Goal: Transaction & Acquisition: Download file/media

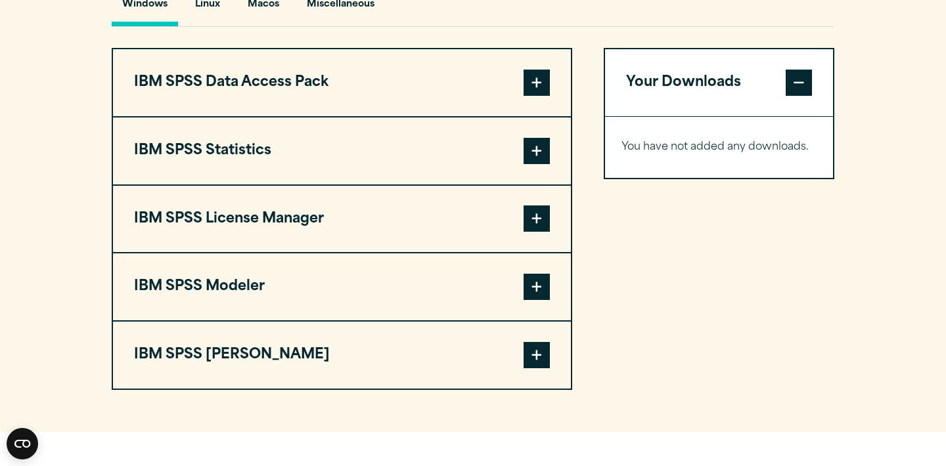
scroll to position [1019, 0]
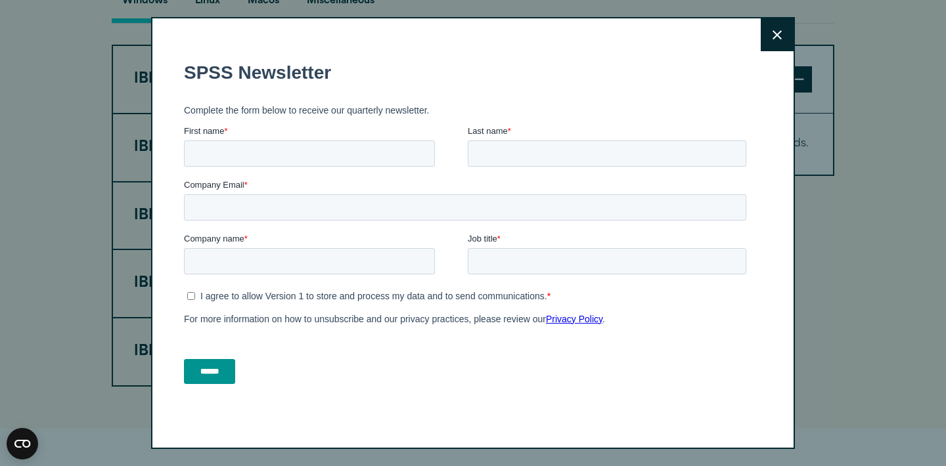
click at [774, 33] on icon at bounding box center [776, 35] width 9 height 10
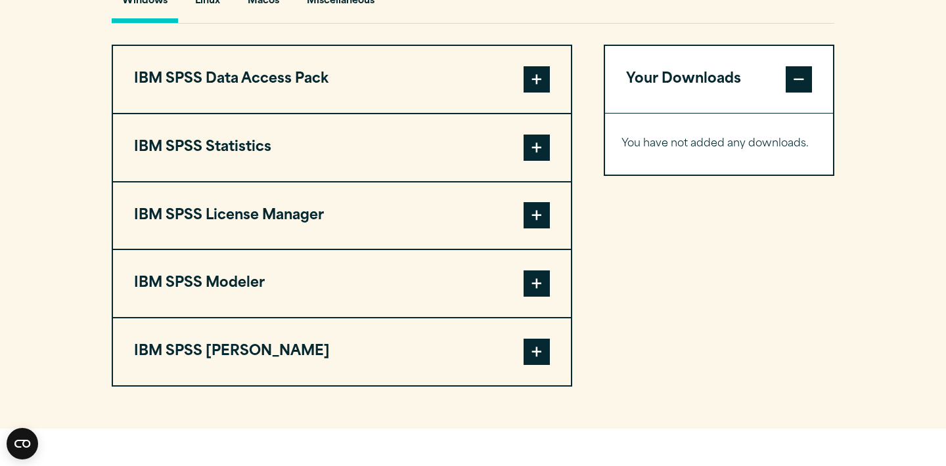
click at [523, 153] on span at bounding box center [536, 148] width 26 height 26
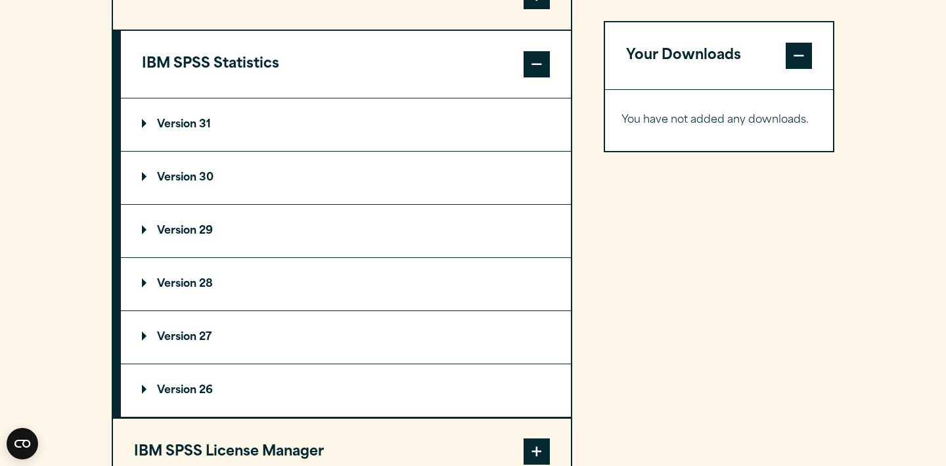
scroll to position [1103, 0]
click at [190, 125] on p "Version 31" at bounding box center [176, 125] width 69 height 11
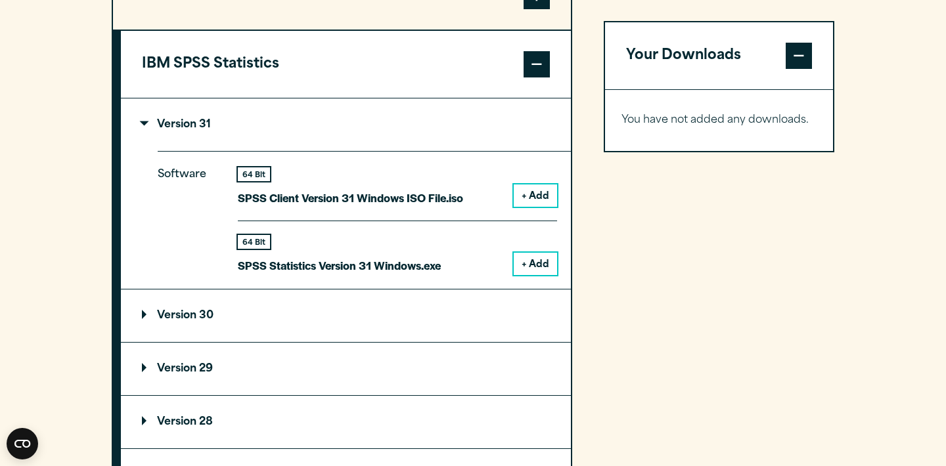
click at [535, 193] on button "+ Add" at bounding box center [535, 196] width 43 height 22
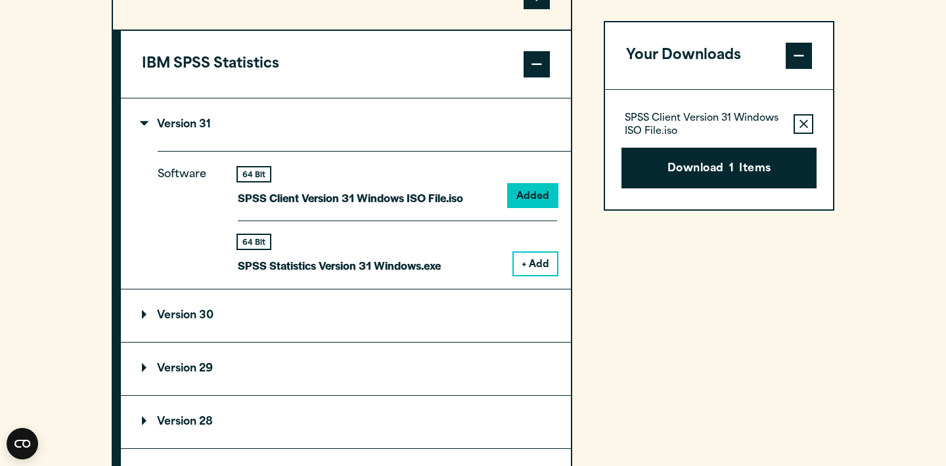
click at [535, 263] on button "+ Add" at bounding box center [535, 264] width 43 height 22
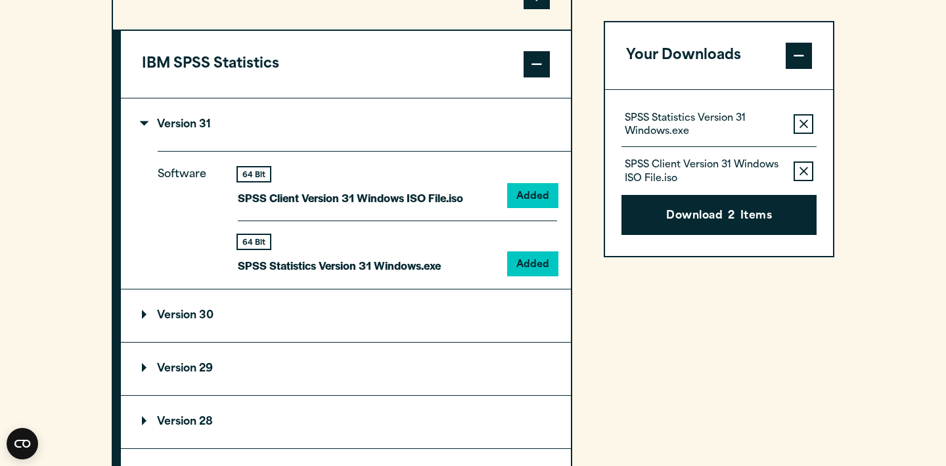
click at [372, 336] on summary "Version 30" at bounding box center [346, 316] width 450 height 53
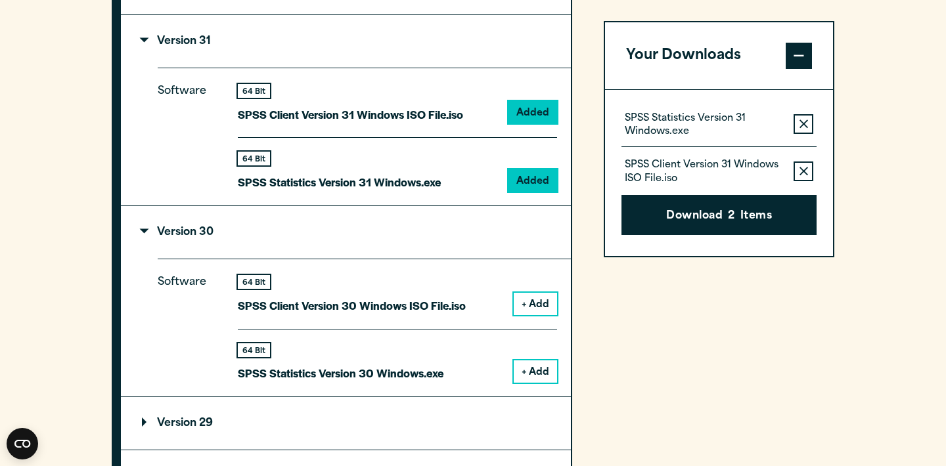
scroll to position [1187, 0]
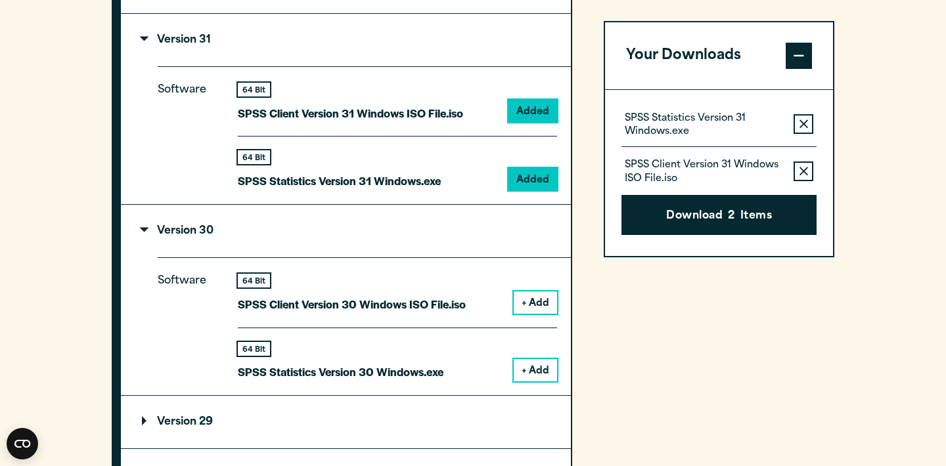
click at [802, 169] on icon "button" at bounding box center [803, 171] width 9 height 9
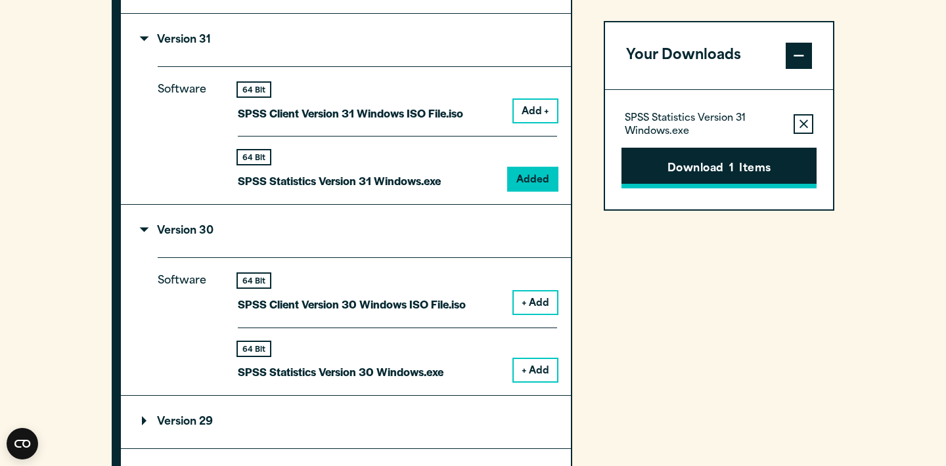
click at [742, 163] on button "Download 1 Items" at bounding box center [718, 168] width 195 height 41
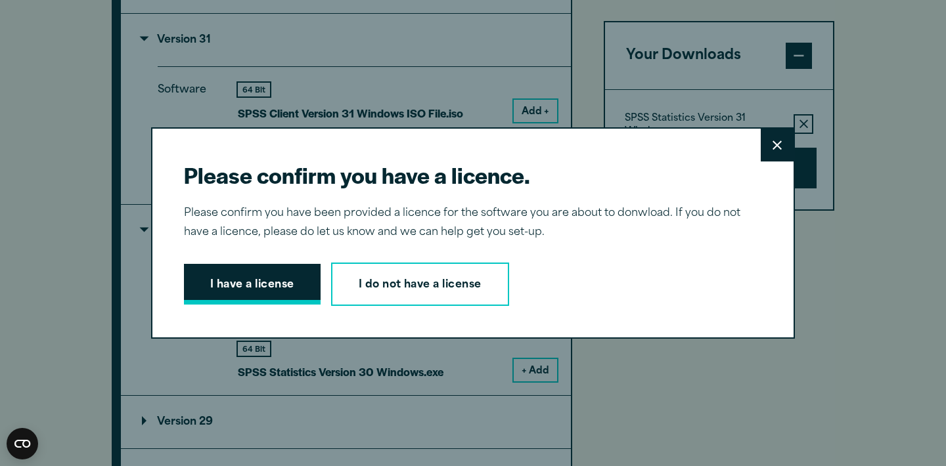
click at [297, 287] on button "I have a license" at bounding box center [252, 284] width 137 height 41
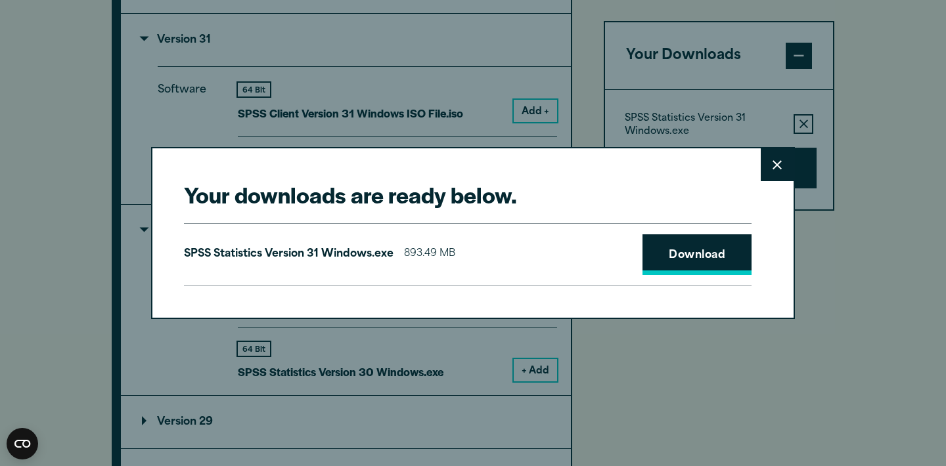
click at [663, 259] on link "Download" at bounding box center [696, 254] width 109 height 41
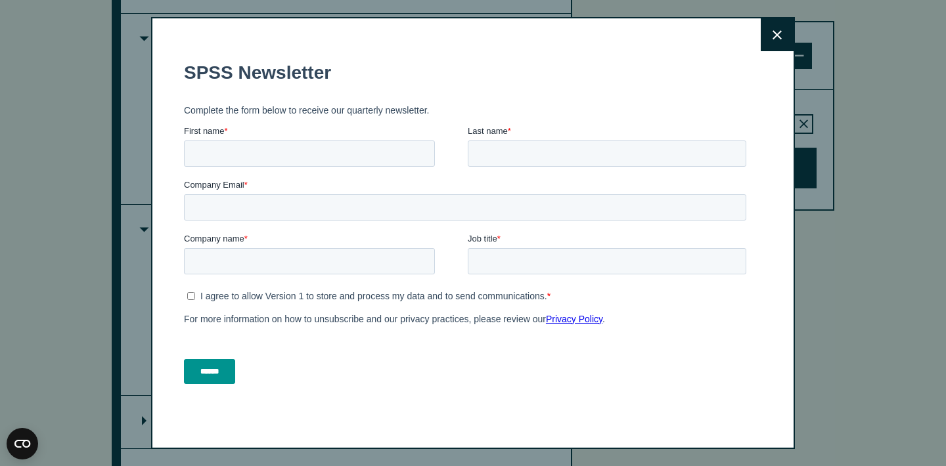
click at [774, 28] on button "Close" at bounding box center [776, 34] width 33 height 33
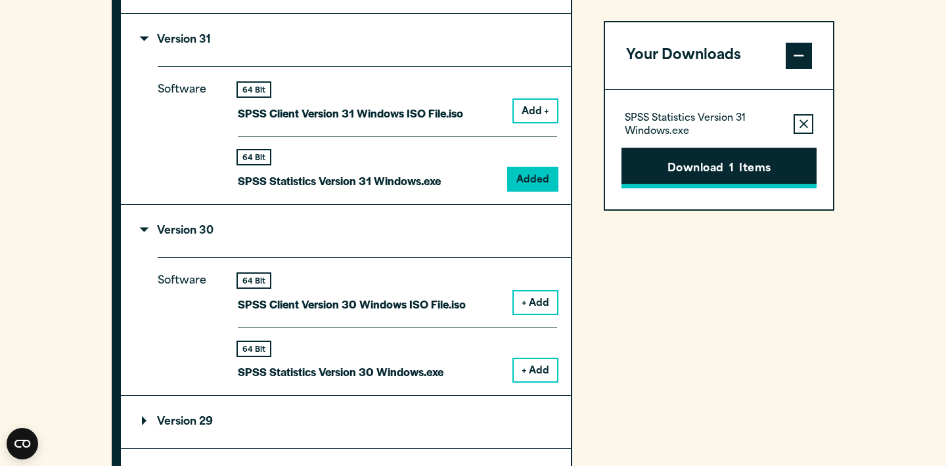
click at [720, 174] on button "Download 1 Items" at bounding box center [718, 168] width 195 height 41
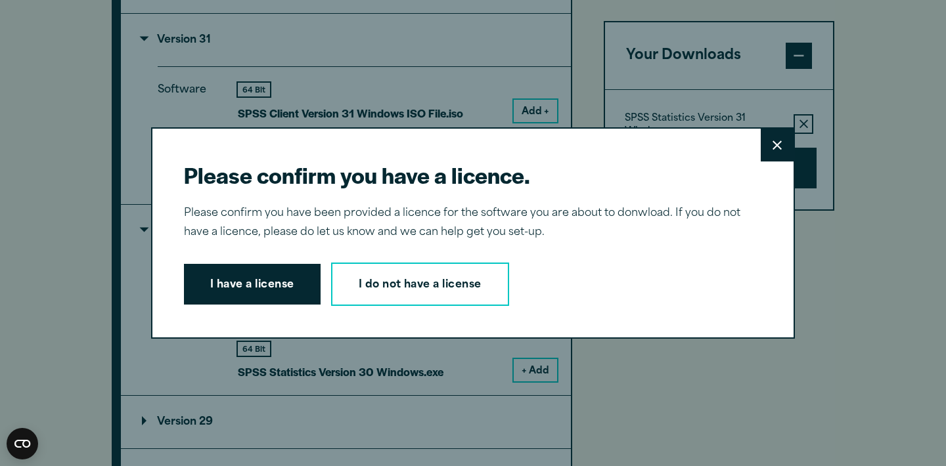
click at [787, 148] on button "Close" at bounding box center [776, 145] width 33 height 33
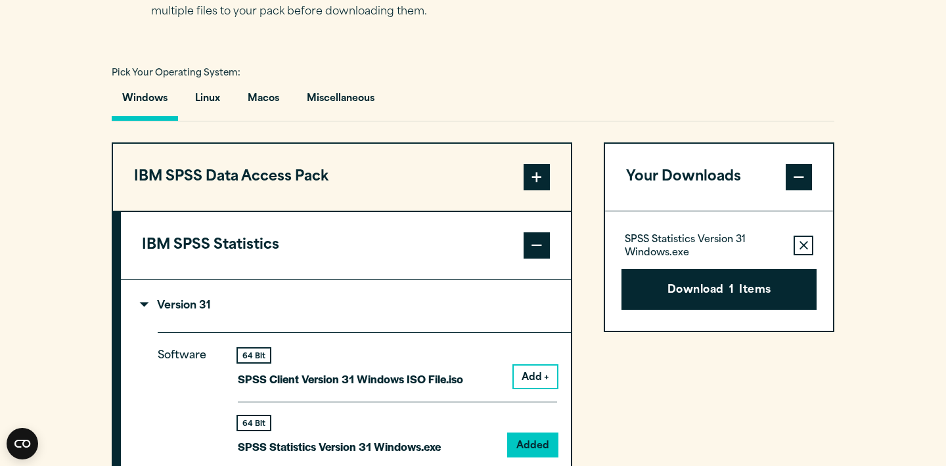
scroll to position [914, 0]
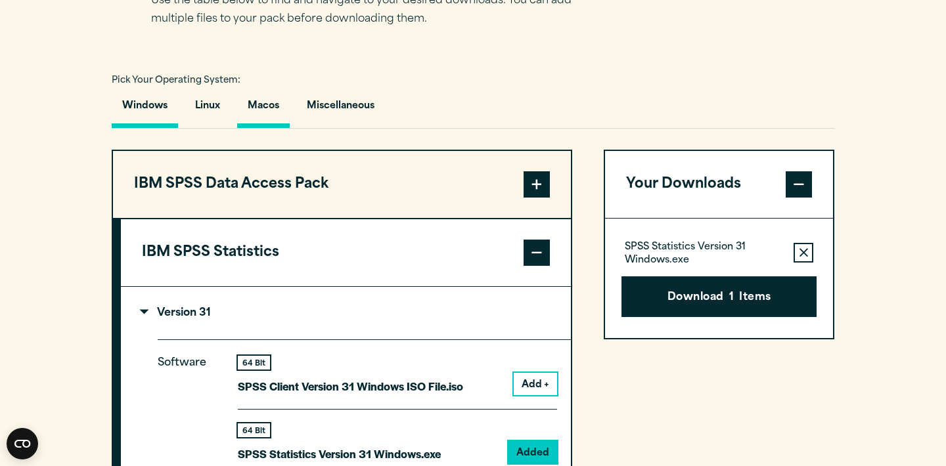
click at [259, 106] on button "Macos" at bounding box center [263, 109] width 53 height 37
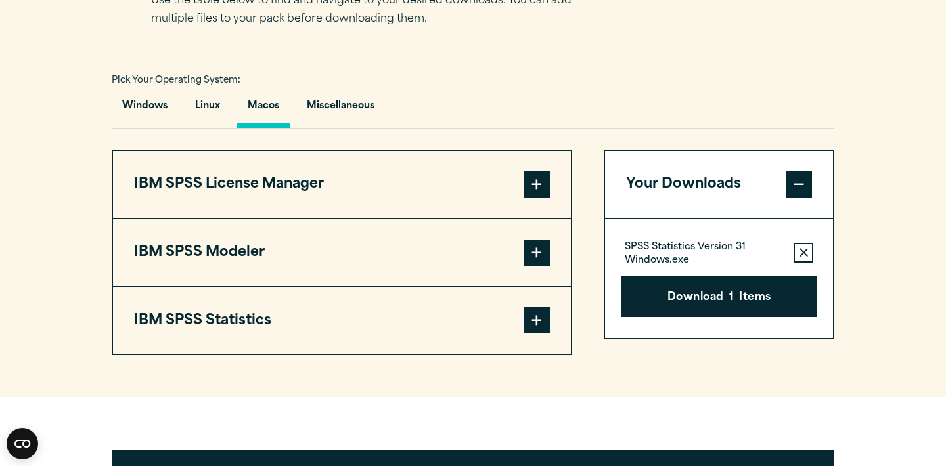
click at [784, 189] on button "Your Downloads" at bounding box center [719, 184] width 228 height 67
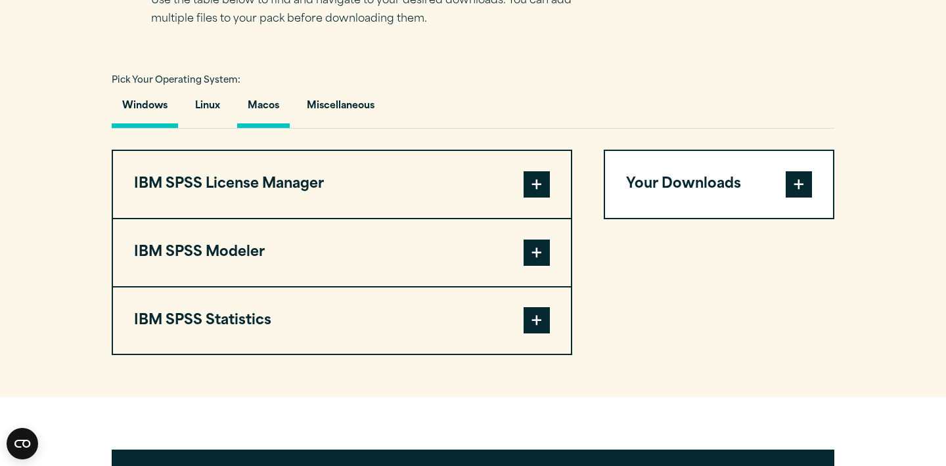
click at [139, 114] on button "Windows" at bounding box center [145, 109] width 66 height 37
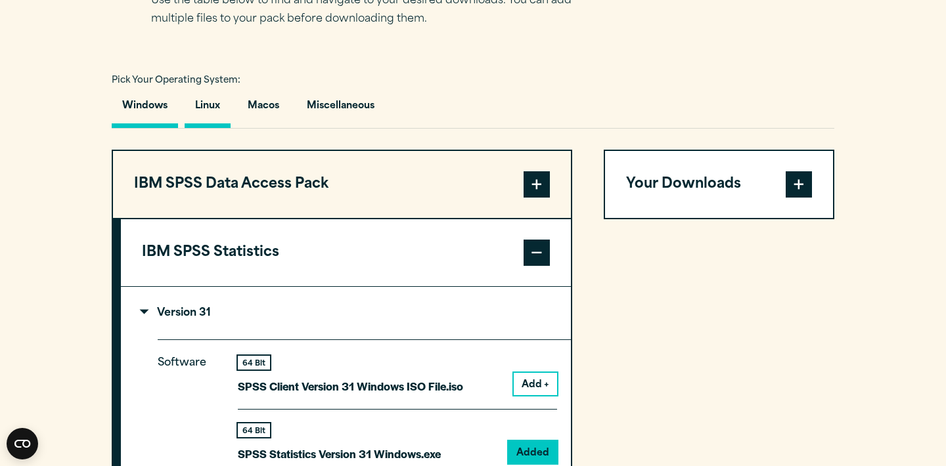
click at [207, 110] on button "Linux" at bounding box center [208, 109] width 46 height 37
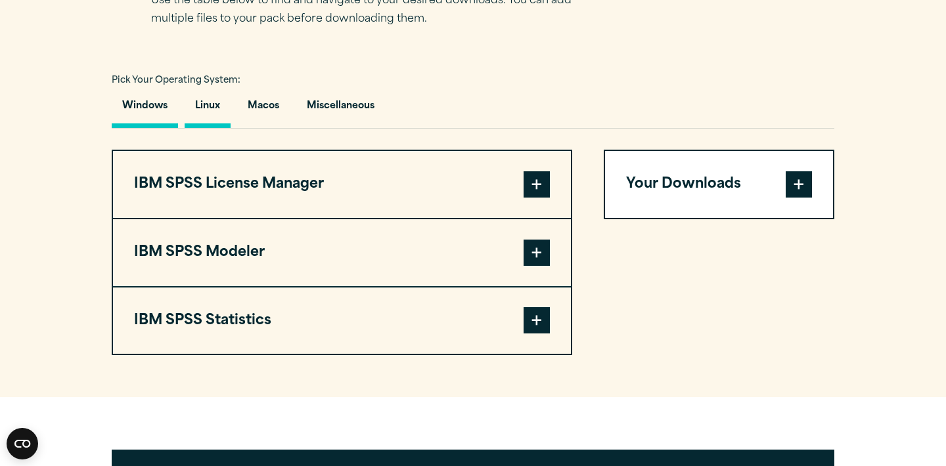
drag, startPoint x: 227, startPoint y: 234, endPoint x: 168, endPoint y: 123, distance: 126.0
click at [168, 123] on div "Pick Your Operating System: Windows Linux [GEOGRAPHIC_DATA] Miscellaneous IBM S…" at bounding box center [473, 213] width 722 height 284
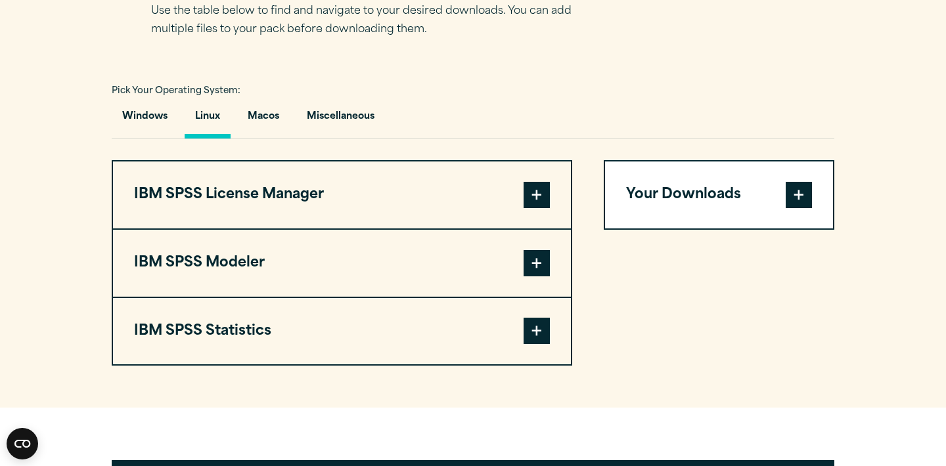
scroll to position [912, 0]
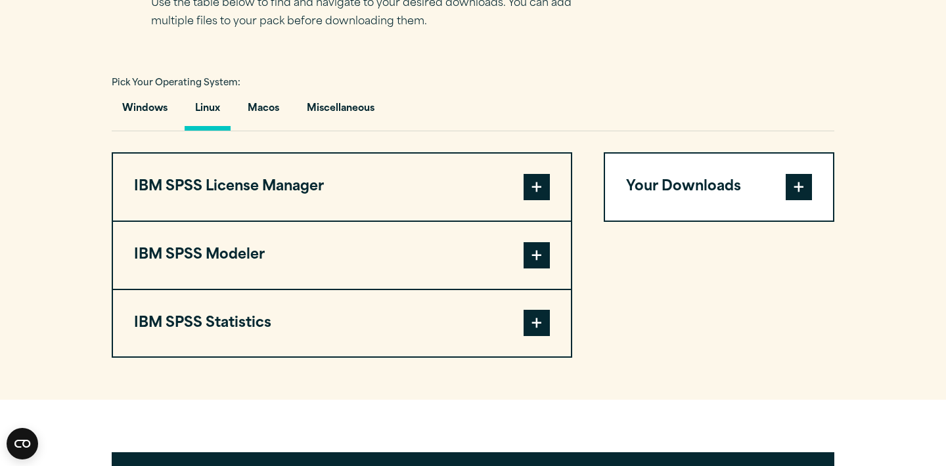
click at [540, 191] on span at bounding box center [536, 187] width 26 height 26
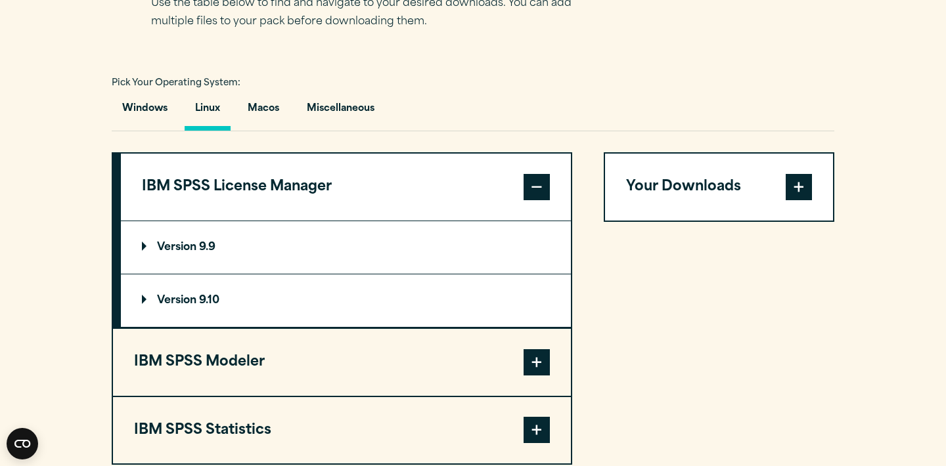
click at [185, 253] on p "Version 9.9" at bounding box center [179, 247] width 74 height 11
